Goal: Navigation & Orientation: Find specific page/section

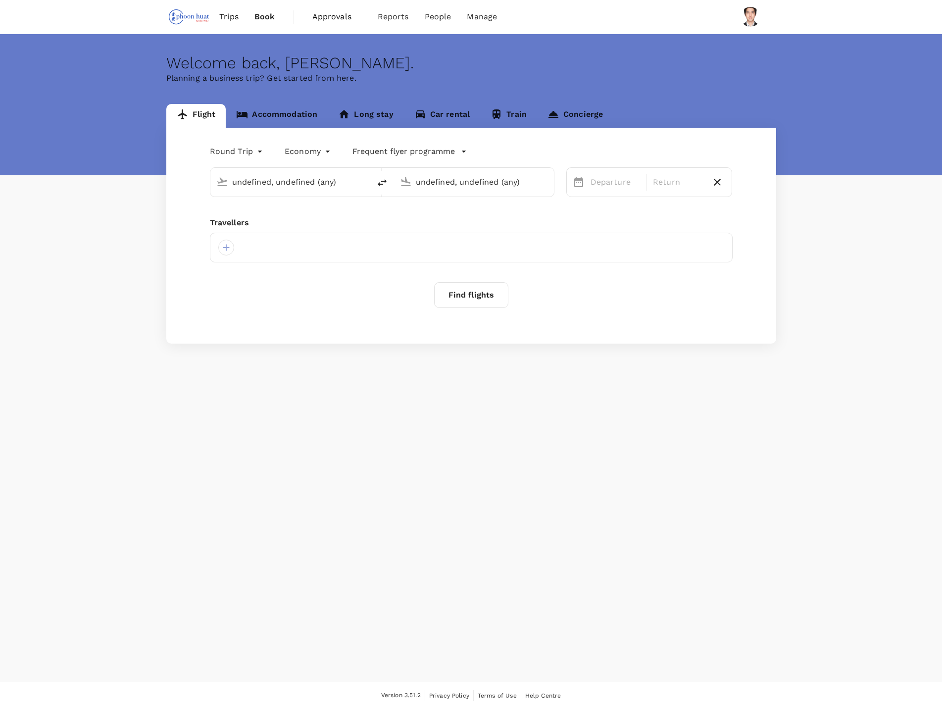
type input "Singapore Changi (SIN)"
type input "Soekarno-Hatta Intl (CGK)"
click at [239, 16] on link "Trips" at bounding box center [228, 17] width 35 height 34
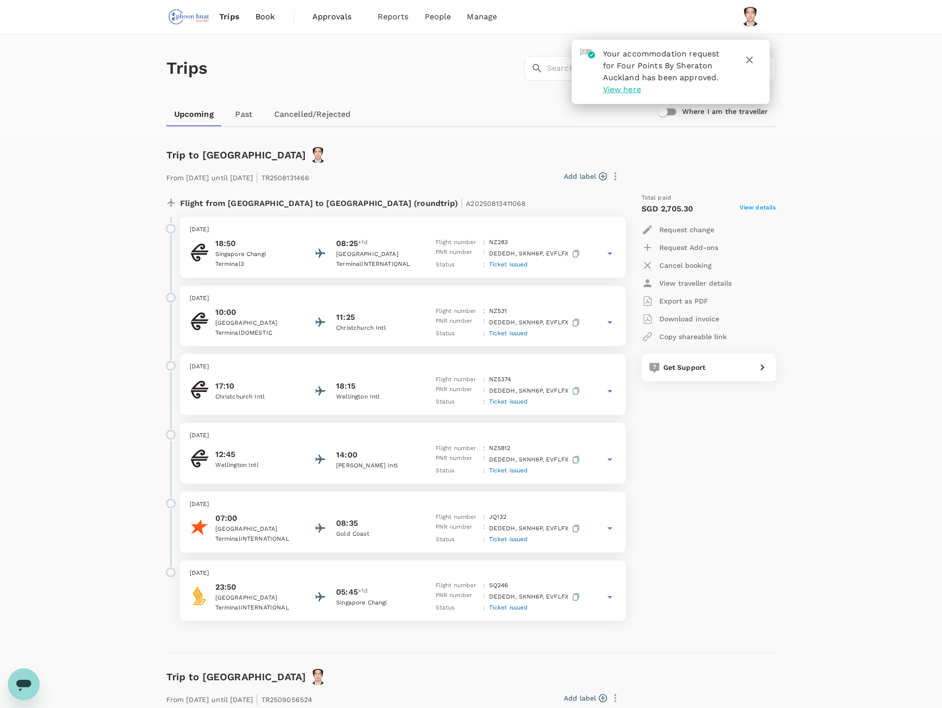
click at [758, 57] on button "button" at bounding box center [749, 60] width 24 height 24
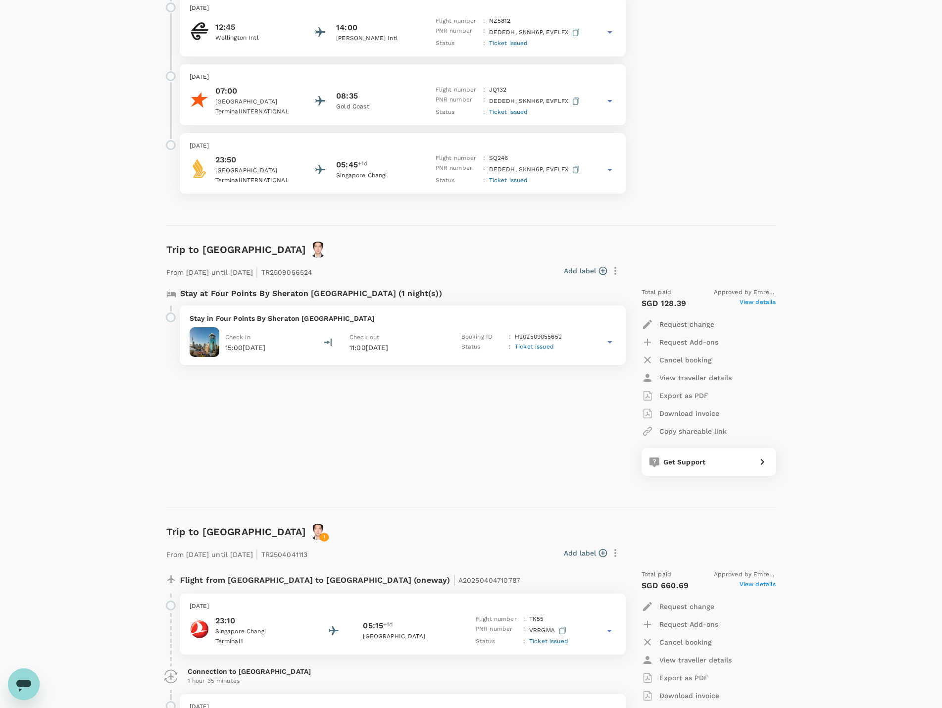
scroll to position [643, 0]
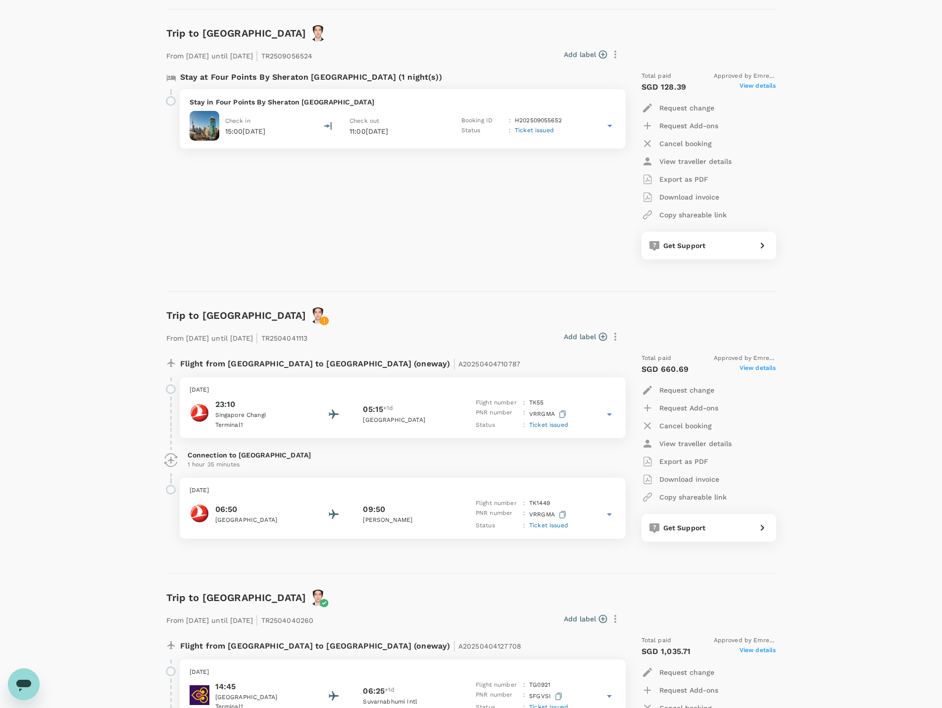
click at [66, 264] on div "Trips ​ ​ Upcoming Past Cancelled/Rejected Where I am the traveller Trip to [GE…" at bounding box center [471, 151] width 942 height 1520
